Goal: Information Seeking & Learning: Learn about a topic

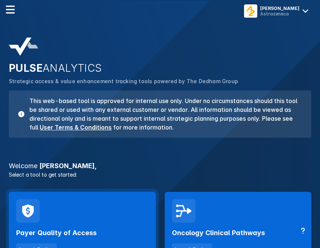
click at [54, 220] on div "Payer Quality of Access Launch Tool" at bounding box center [82, 227] width 147 height 71
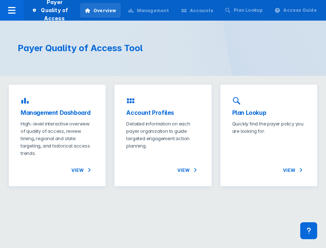
click at [61, 125] on p "High-level interactive overview of quality of access, review timing, regional a…" at bounding box center [57, 138] width 73 height 37
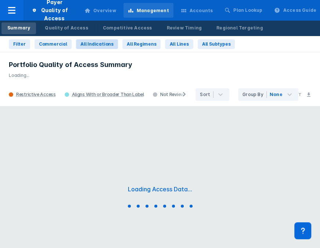
click at [89, 42] on span "All Indications" at bounding box center [97, 44] width 33 height 6
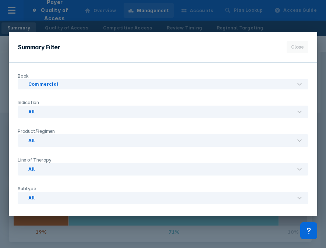
click at [155, 25] on div "Summary Filter Close Book Commercial Indication All Product/Regimen All Line of…" at bounding box center [163, 124] width 326 height 248
click at [296, 45] on span "Close" at bounding box center [297, 47] width 13 height 7
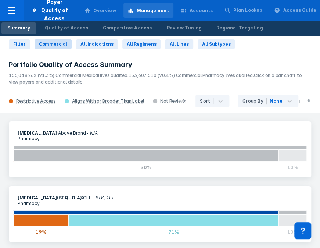
click at [56, 43] on span "Commercial" at bounding box center [53, 44] width 28 height 6
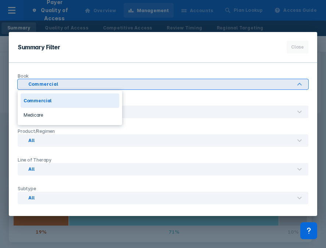
click at [213, 70] on div "Book 2 results available. Use Up and Down to choose options, press Enter to sel…" at bounding box center [162, 80] width 299 height 26
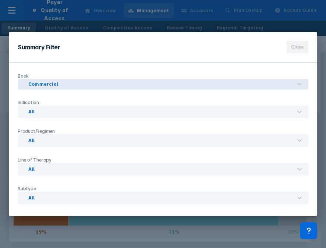
click at [297, 44] on span "Close" at bounding box center [297, 47] width 13 height 7
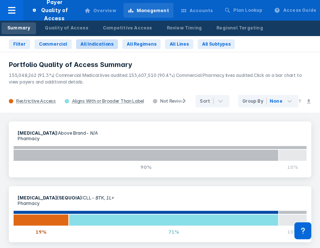
click at [85, 40] on button "All Indications" at bounding box center [97, 44] width 42 height 10
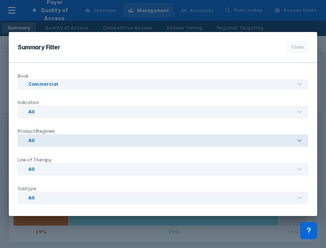
click at [89, 137] on div "All" at bounding box center [166, 140] width 283 height 13
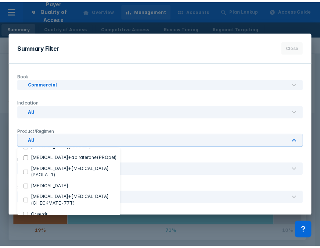
scroll to position [290, 0]
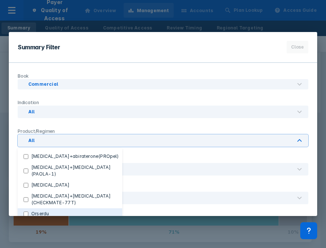
click at [26, 211] on input "Orserdu" at bounding box center [26, 213] width 5 height 5
checkbox input "true"
checkbox Regimens "false"
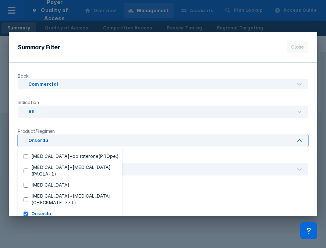
click at [25, 222] on input "Orserdu(EMERALD)" at bounding box center [26, 224] width 5 height 5
checkbox input "true"
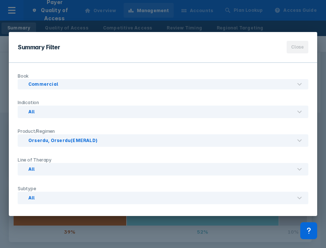
click at [291, 48] on button "Close" at bounding box center [297, 47] width 22 height 13
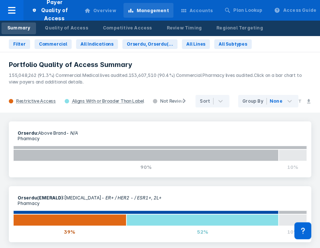
scroll to position [2, 0]
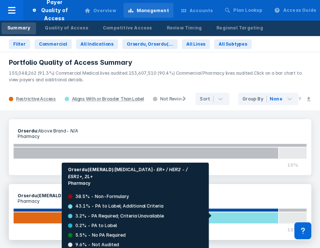
click at [216, 215] on div at bounding box center [202, 218] width 153 height 12
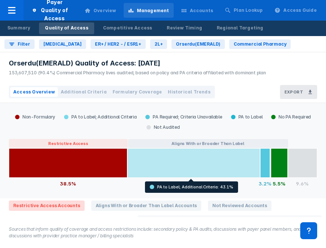
click at [208, 163] on div at bounding box center [193, 162] width 133 height 29
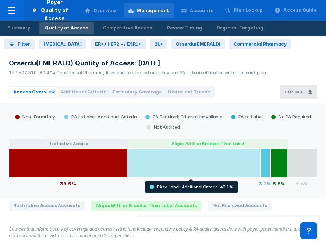
click at [207, 163] on div at bounding box center [193, 162] width 133 height 29
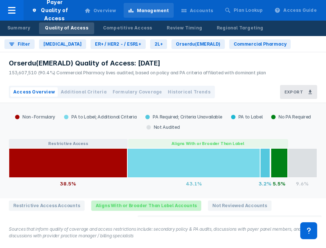
click at [164, 208] on span "Aligns With or Broader Than Label Accounts" at bounding box center [146, 205] width 110 height 10
click at [161, 206] on span "Aligns With or Broader Than Label Accounts" at bounding box center [146, 205] width 110 height 10
click at [89, 91] on span "Additional Criteria" at bounding box center [84, 92] width 46 height 7
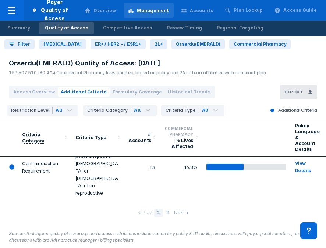
scroll to position [28, 0]
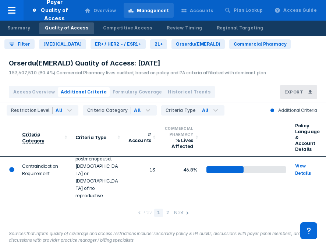
click at [29, 211] on td "Biomarker Attestation Requirement" at bounding box center [44, 226] width 53 height 31
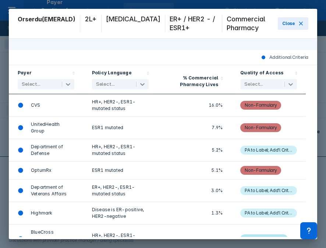
scroll to position [215, 0]
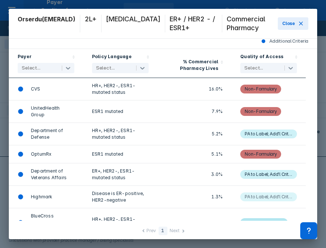
click at [266, 192] on div "PA to Label; Add'l Criteria" at bounding box center [269, 196] width 48 height 9
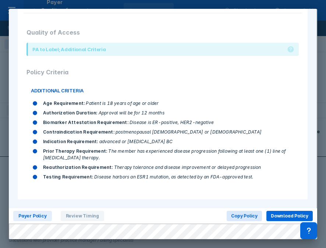
scroll to position [212, 0]
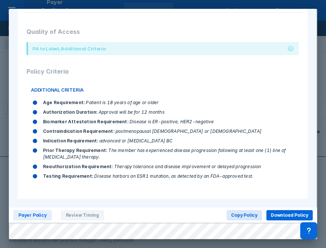
drag, startPoint x: 130, startPoint y: 71, endPoint x: 216, endPoint y: 19, distance: 100.3
click at [216, 18] on div "Quality of Access PA to Label; Additional Criteria Policy Criteria ADDITIONAL C…" at bounding box center [163, 106] width 290 height 186
